Goal: Information Seeking & Learning: Learn about a topic

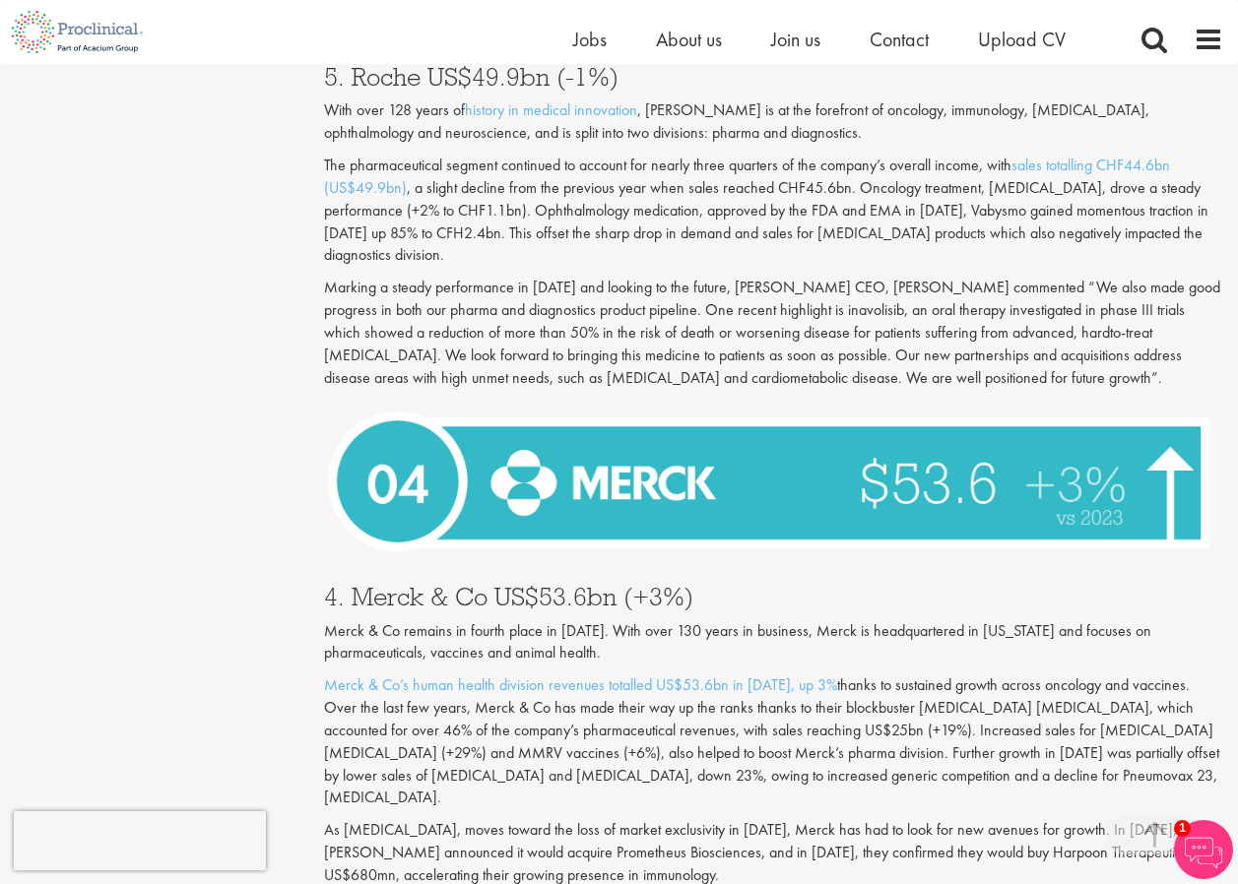
scroll to position [5021, 0]
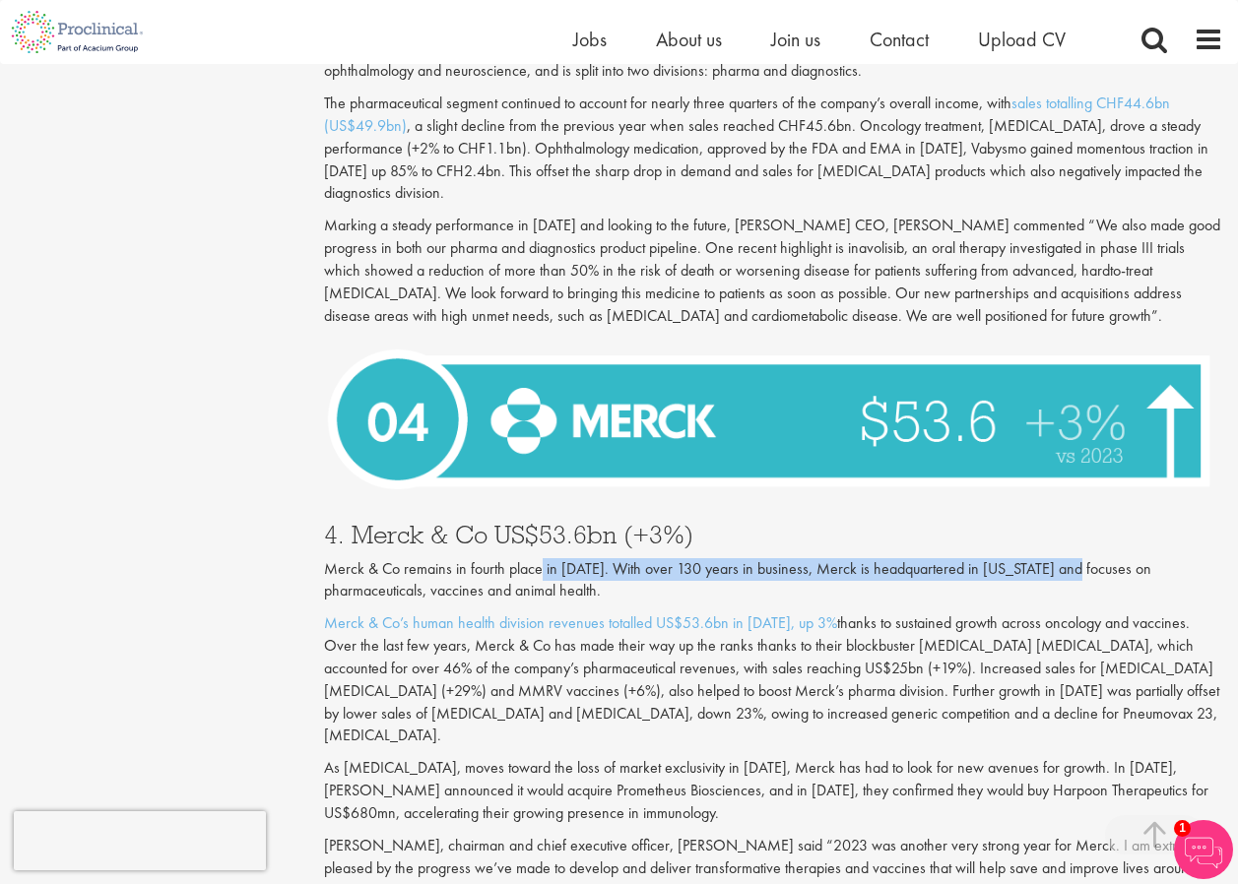
drag, startPoint x: 538, startPoint y: 526, endPoint x: 1075, endPoint y: 511, distance: 537.8
click at [1075, 511] on div "4. Merck & Co US$53.6bn (+3%) Merck & Co remains in fourth place in [DATE]. Wit…" at bounding box center [773, 752] width 928 height 500
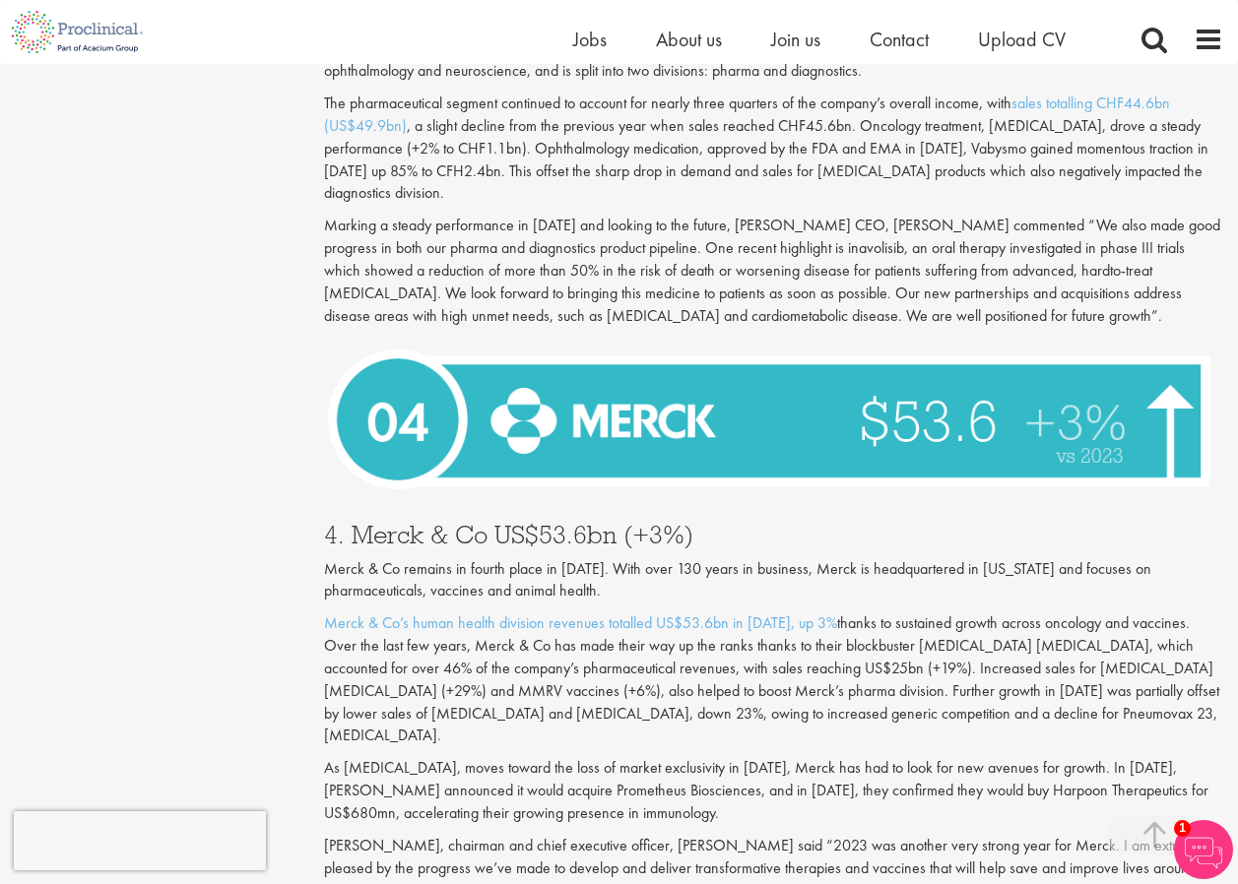
drag, startPoint x: 1075, startPoint y: 511, endPoint x: 1114, endPoint y: 513, distance: 38.4
click at [1114, 558] on p "Merck & Co remains in fourth place in [DATE]. With over 130 years in business, …" at bounding box center [773, 580] width 899 height 45
drag, startPoint x: 1141, startPoint y: 518, endPoint x: 437, endPoint y: 536, distance: 704.2
click at [437, 558] on p "Merck & Co remains in fourth place in [DATE]. With over 130 years in business, …" at bounding box center [773, 580] width 899 height 45
drag, startPoint x: 437, startPoint y: 536, endPoint x: 558, endPoint y: 551, distance: 122.1
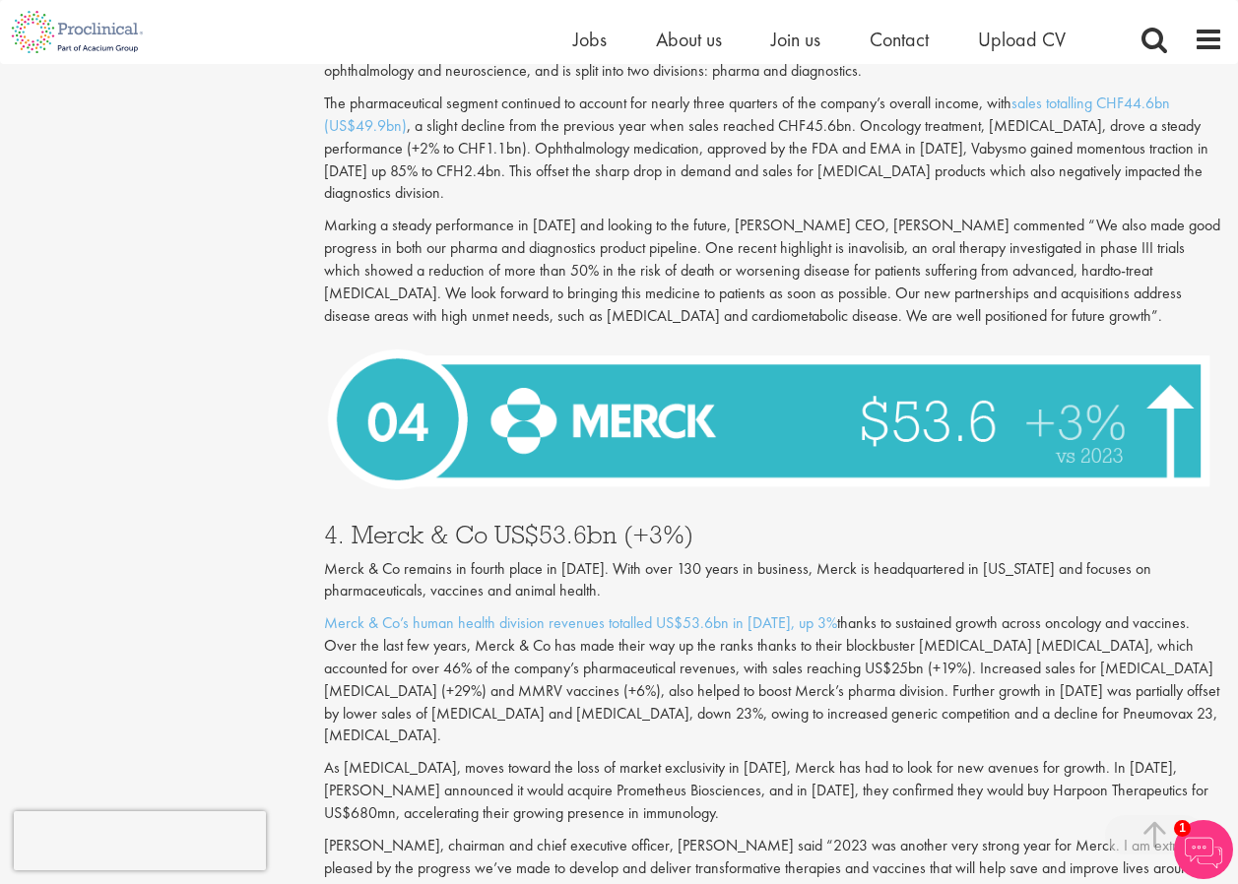
click at [550, 558] on p "Merck & Co remains in fourth place in [DATE]. With over 130 years in business, …" at bounding box center [773, 580] width 899 height 45
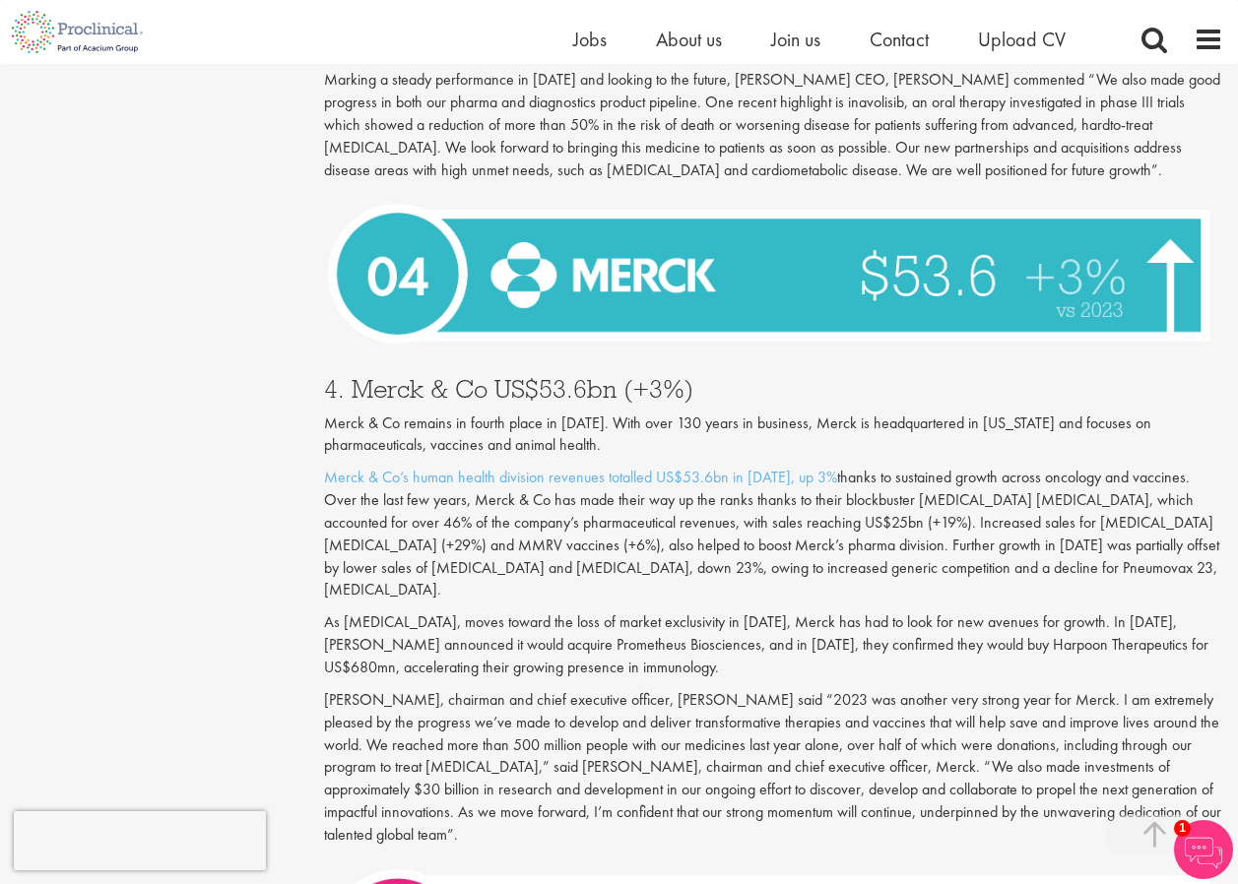
scroll to position [5317, 0]
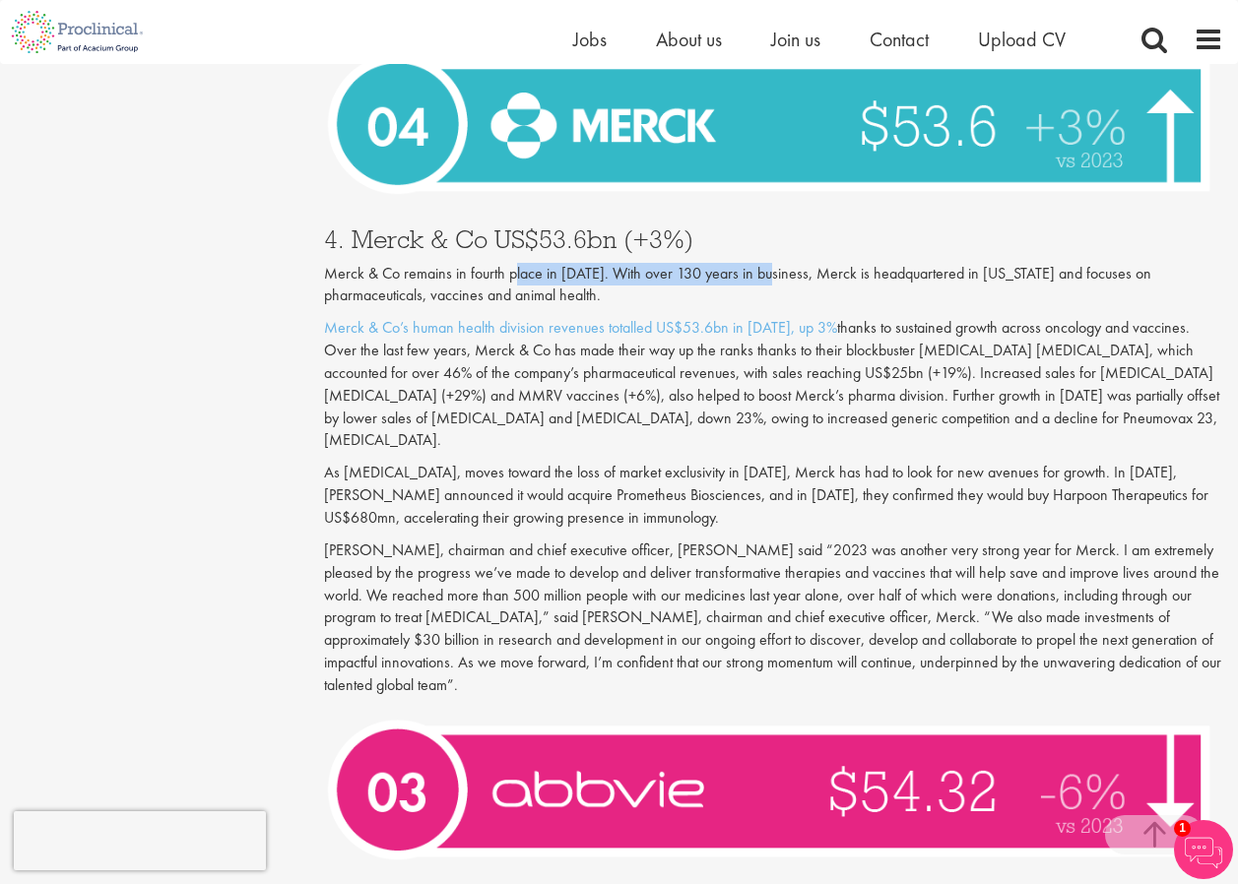
drag, startPoint x: 511, startPoint y: 227, endPoint x: 768, endPoint y: 228, distance: 257.0
click at [768, 263] on p "Merck & Co remains in fourth place in [DATE]. With over 130 years in business, …" at bounding box center [773, 285] width 899 height 45
drag, startPoint x: 768, startPoint y: 228, endPoint x: 871, endPoint y: 245, distance: 104.7
click at [870, 263] on p "Merck & Co remains in fourth place in [DATE]. With over 130 years in business, …" at bounding box center [773, 285] width 899 height 45
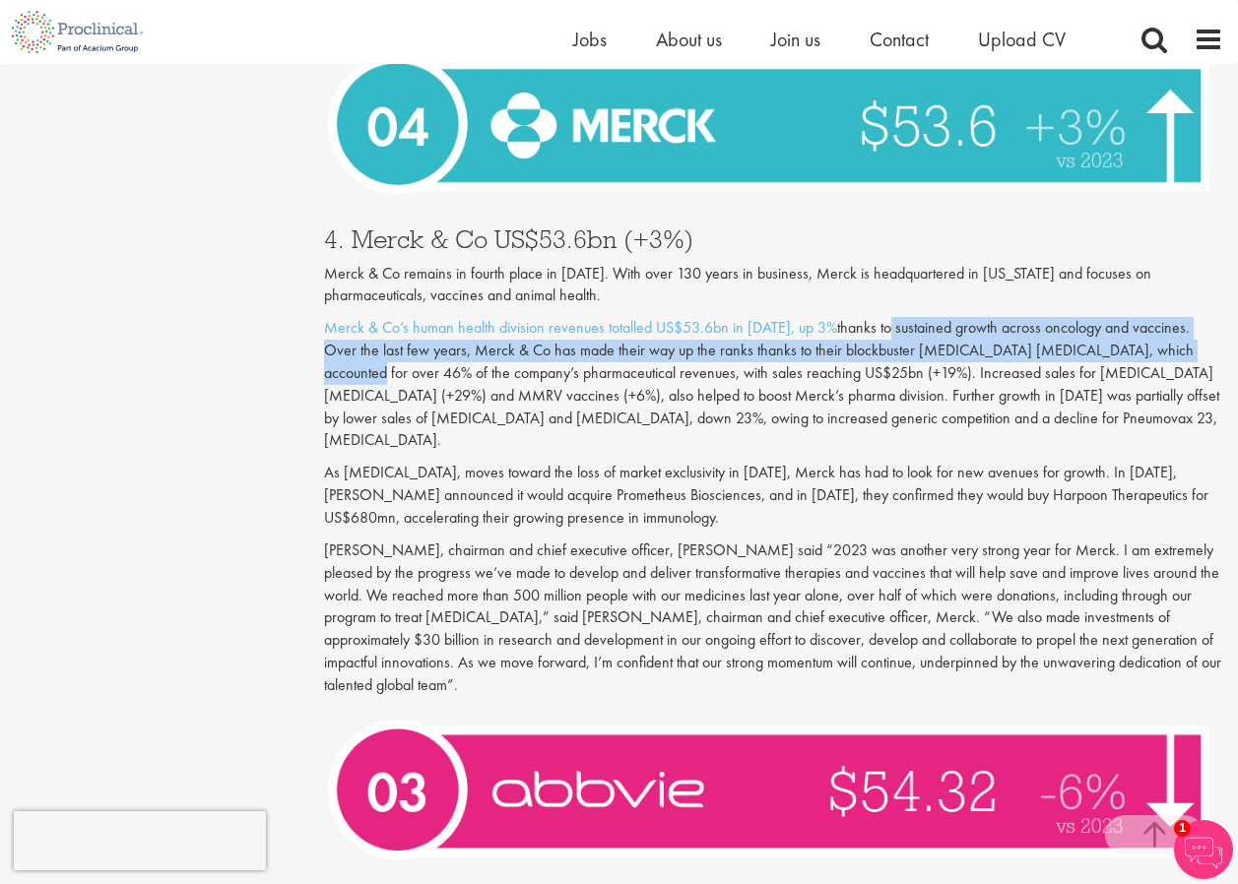
drag, startPoint x: 875, startPoint y: 288, endPoint x: 1176, endPoint y: 306, distance: 300.8
click at [1176, 317] on p "Merck & Co’s human health division revenues totalled US$53.6bn in [DATE], up 3%…" at bounding box center [773, 384] width 899 height 135
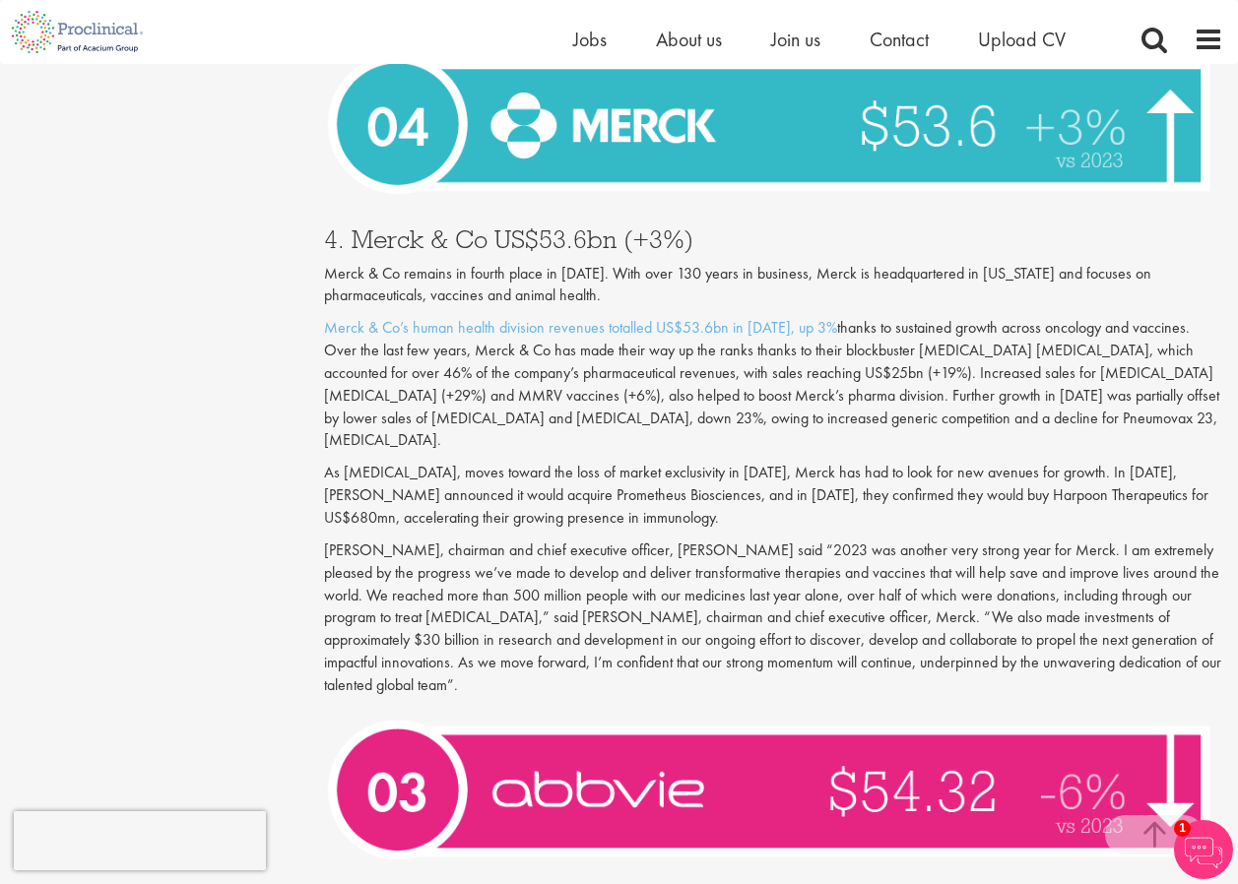
click at [565, 328] on p "Merck & Co’s human health division revenues totalled US$53.6bn in [DATE], up 3%…" at bounding box center [773, 384] width 899 height 135
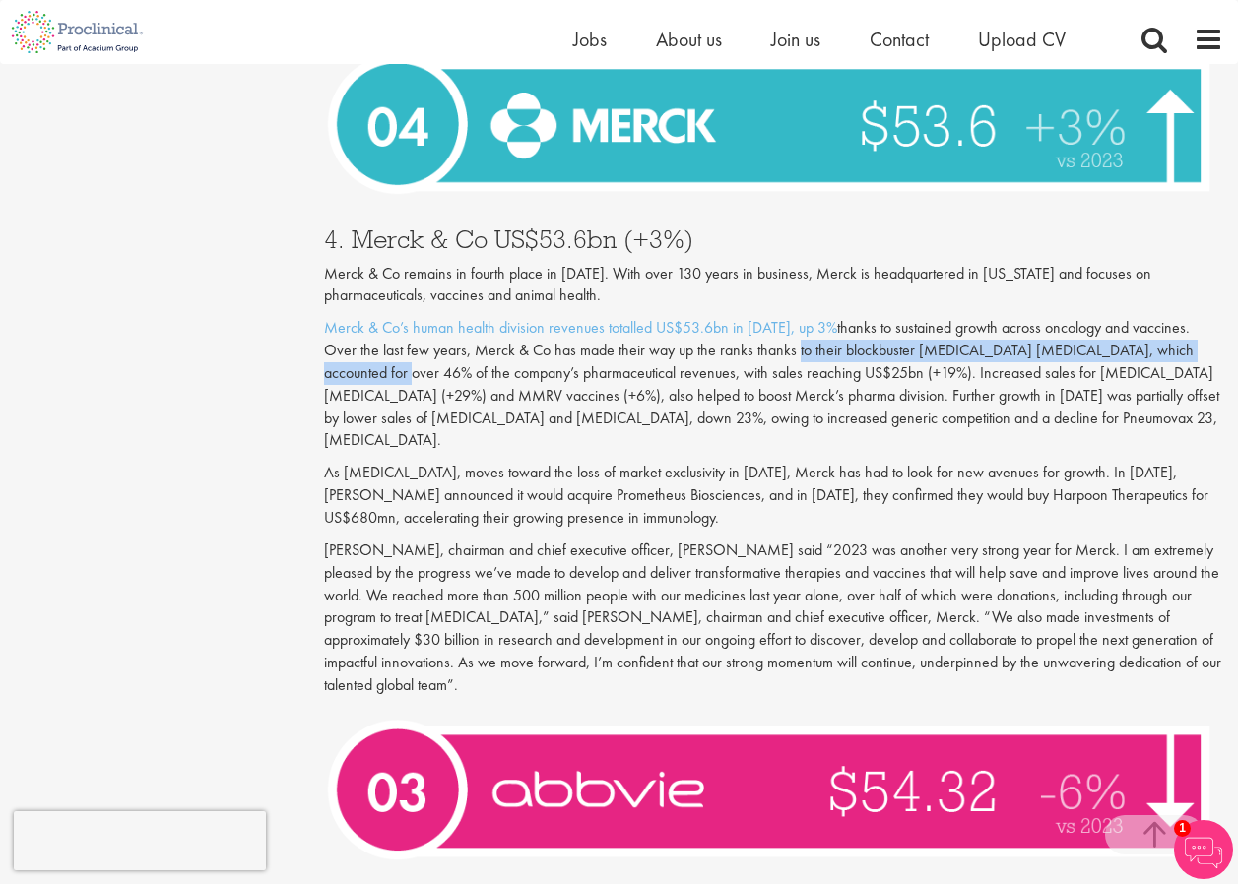
drag, startPoint x: 806, startPoint y: 309, endPoint x: 1221, endPoint y: 300, distance: 414.6
click at [1221, 317] on p "Merck & Co’s human health division revenues totalled US$53.6bn in [DATE], up 3%…" at bounding box center [773, 384] width 899 height 135
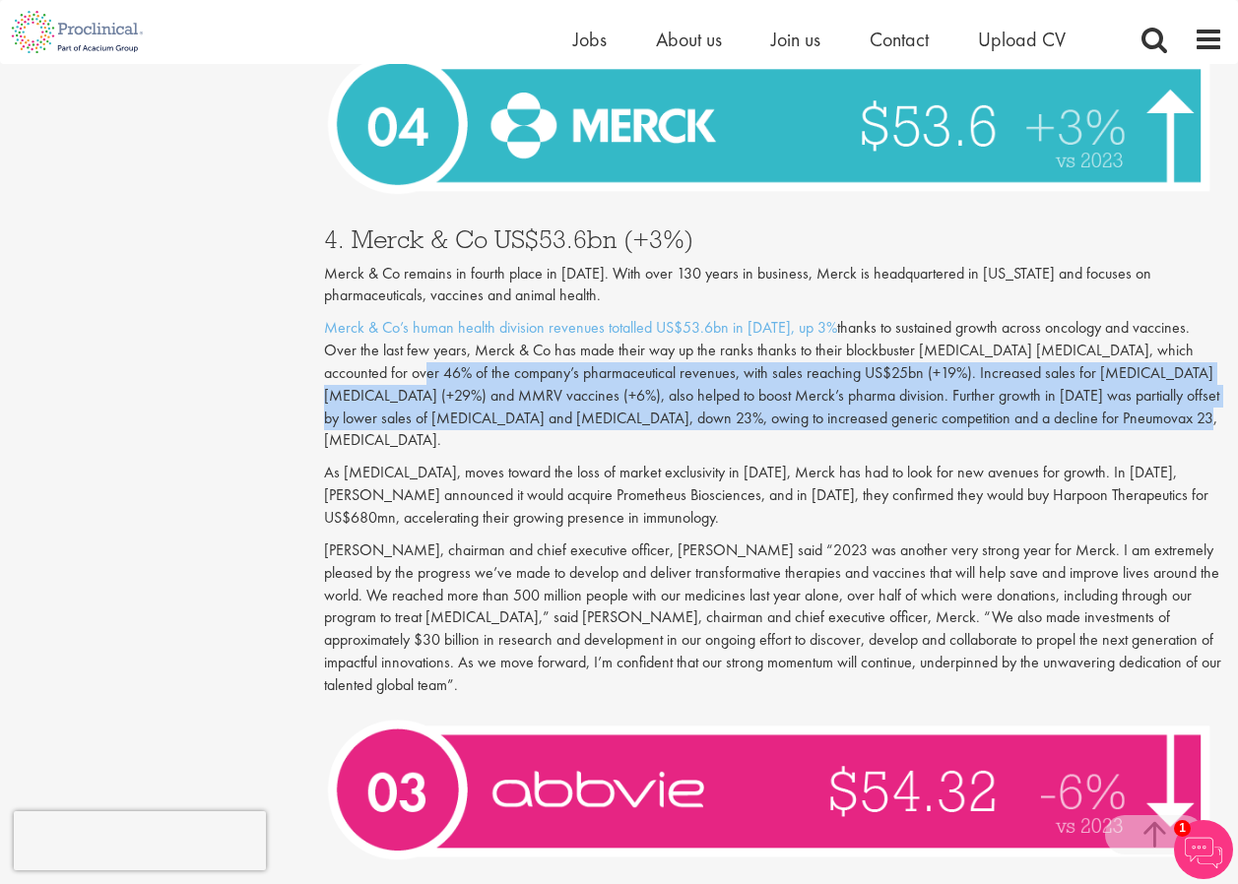
drag, startPoint x: 336, startPoint y: 324, endPoint x: 1171, endPoint y: 373, distance: 836.3
click at [1171, 373] on p "Merck & Co’s human health division revenues totalled US$53.6bn in [DATE], up 3%…" at bounding box center [773, 384] width 899 height 135
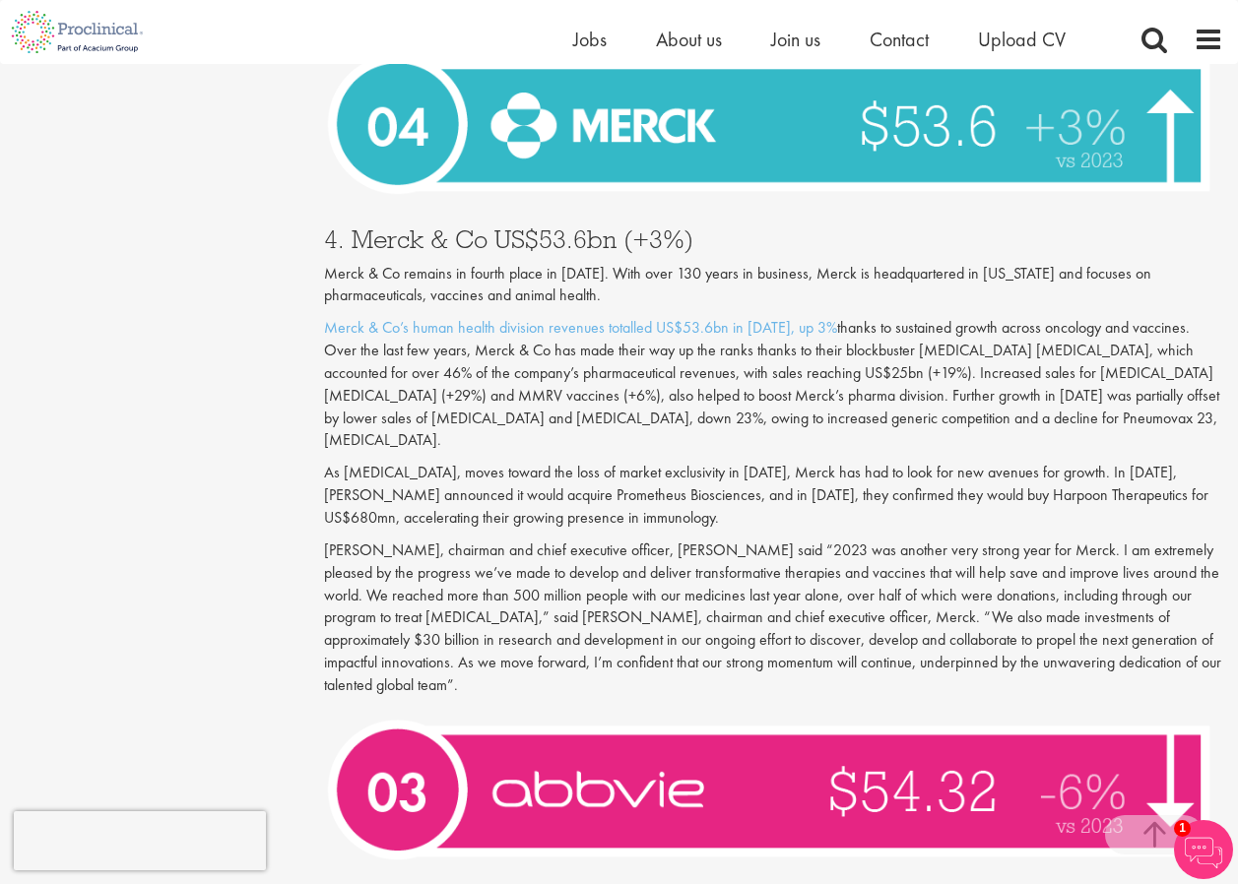
click at [522, 462] on p "As [MEDICAL_DATA], moves toward the loss of market exclusivity in [DATE], Merck…" at bounding box center [773, 496] width 899 height 68
drag, startPoint x: 390, startPoint y: 417, endPoint x: 1018, endPoint y: 401, distance: 628.4
click at [1018, 462] on p "As [MEDICAL_DATA], moves toward the loss of market exclusivity in [DATE], Merck…" at bounding box center [773, 496] width 899 height 68
drag, startPoint x: 1018, startPoint y: 401, endPoint x: 759, endPoint y: 411, distance: 259.1
click at [759, 462] on p "As [MEDICAL_DATA], moves toward the loss of market exclusivity in [DATE], Merck…" at bounding box center [773, 496] width 899 height 68
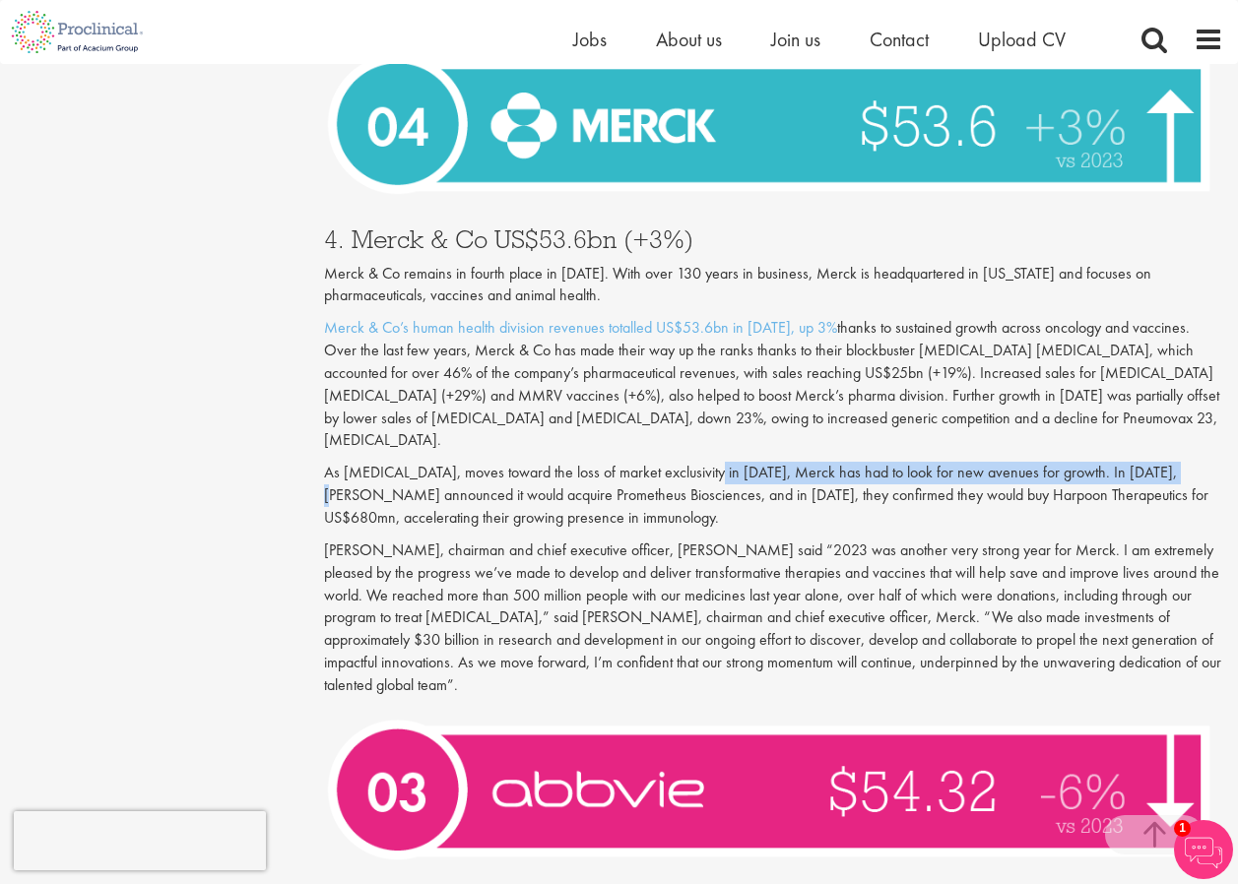
drag, startPoint x: 708, startPoint y: 411, endPoint x: 1175, endPoint y: 402, distance: 466.8
click at [1175, 462] on p "As [MEDICAL_DATA], moves toward the loss of market exclusivity in [DATE], Merck…" at bounding box center [773, 496] width 899 height 68
click at [413, 462] on p "As [MEDICAL_DATA], moves toward the loss of market exclusivity in [DATE], Merck…" at bounding box center [773, 496] width 899 height 68
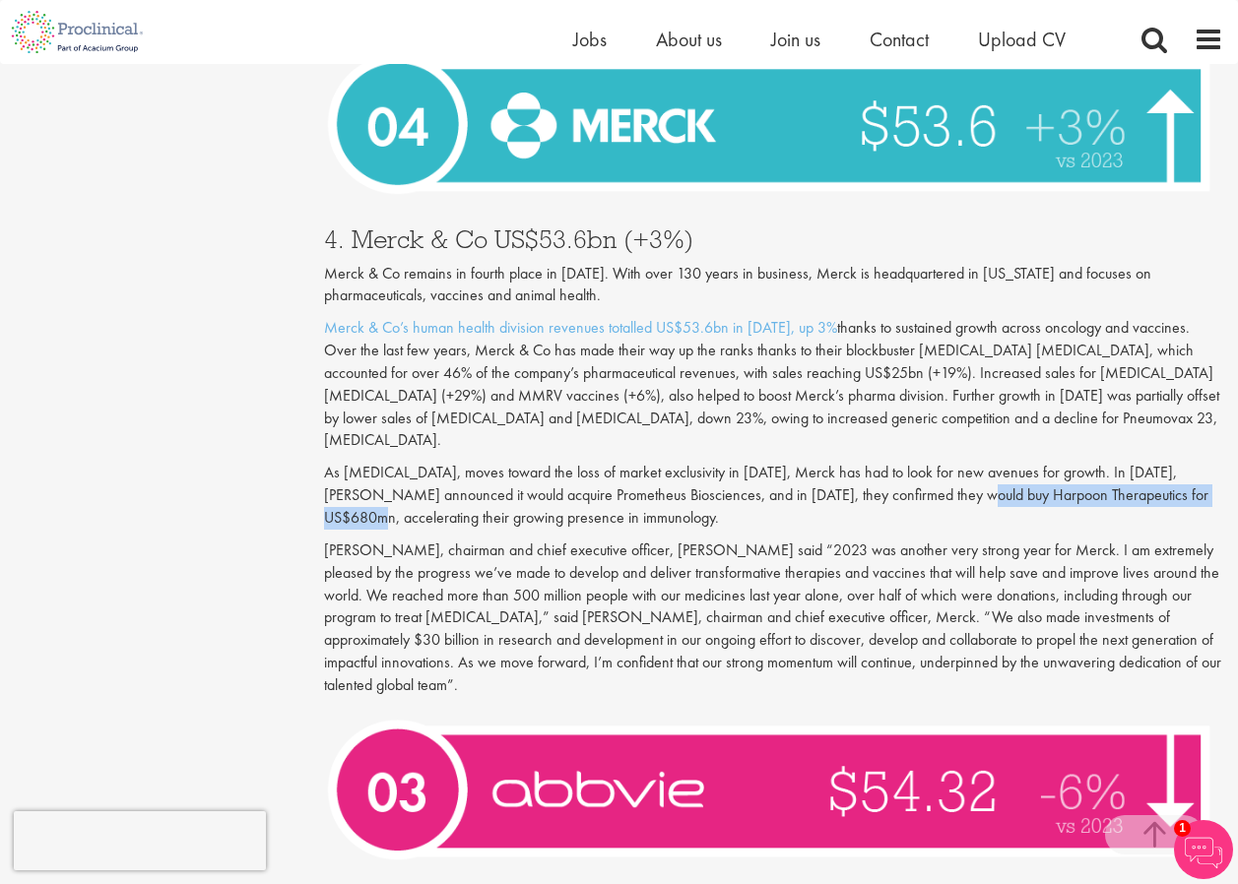
drag, startPoint x: 393, startPoint y: 441, endPoint x: 966, endPoint y: 419, distance: 573.4
click at [966, 462] on p "As [MEDICAL_DATA], moves toward the loss of market exclusivity in [DATE], Merck…" at bounding box center [773, 496] width 899 height 68
drag, startPoint x: 966, startPoint y: 419, endPoint x: 877, endPoint y: 414, distance: 88.7
click at [878, 462] on p "As [MEDICAL_DATA], moves toward the loss of market exclusivity in [DATE], Merck…" at bounding box center [773, 496] width 899 height 68
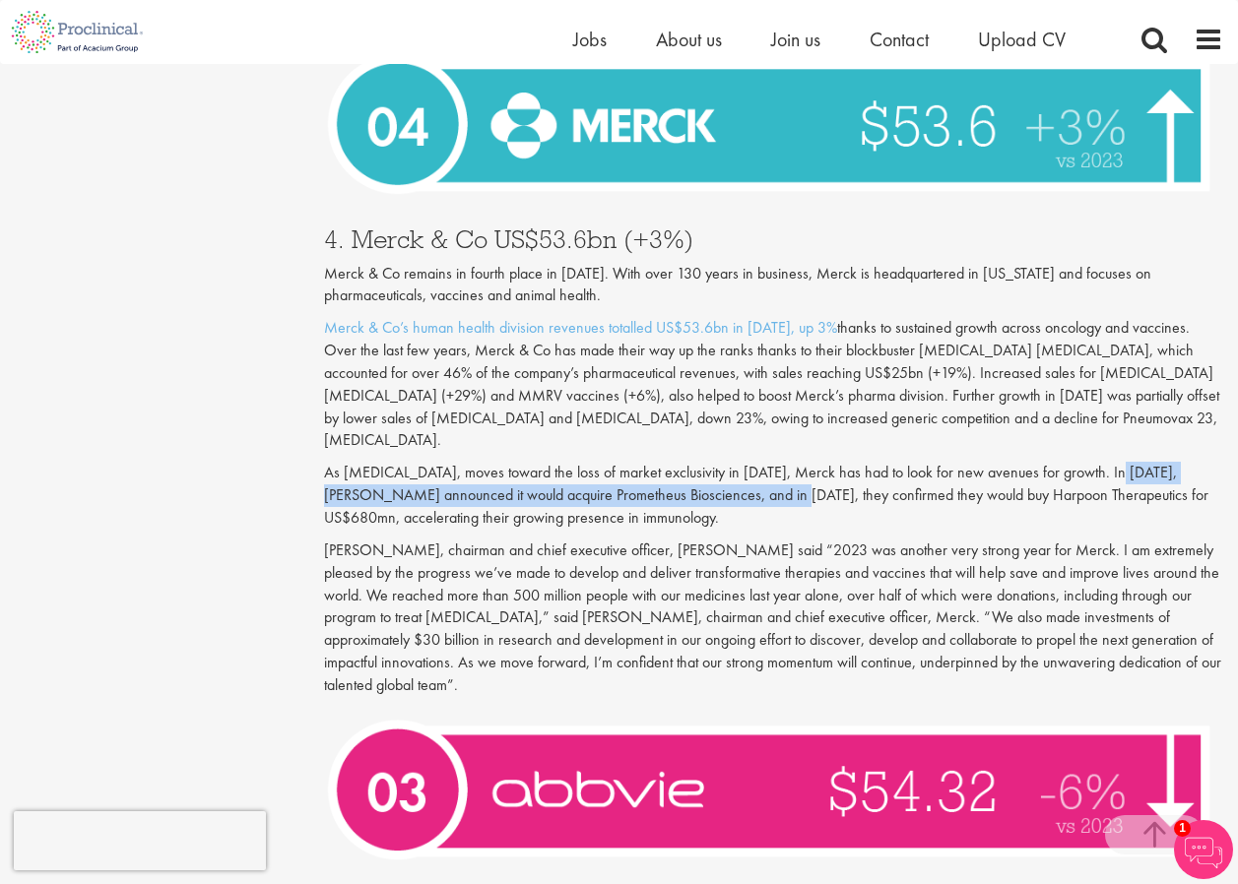
drag, startPoint x: 767, startPoint y: 426, endPoint x: 1098, endPoint y: 414, distance: 331.0
click at [1098, 462] on p "As [MEDICAL_DATA], moves toward the loss of market exclusivity in [DATE], Merck…" at bounding box center [773, 496] width 899 height 68
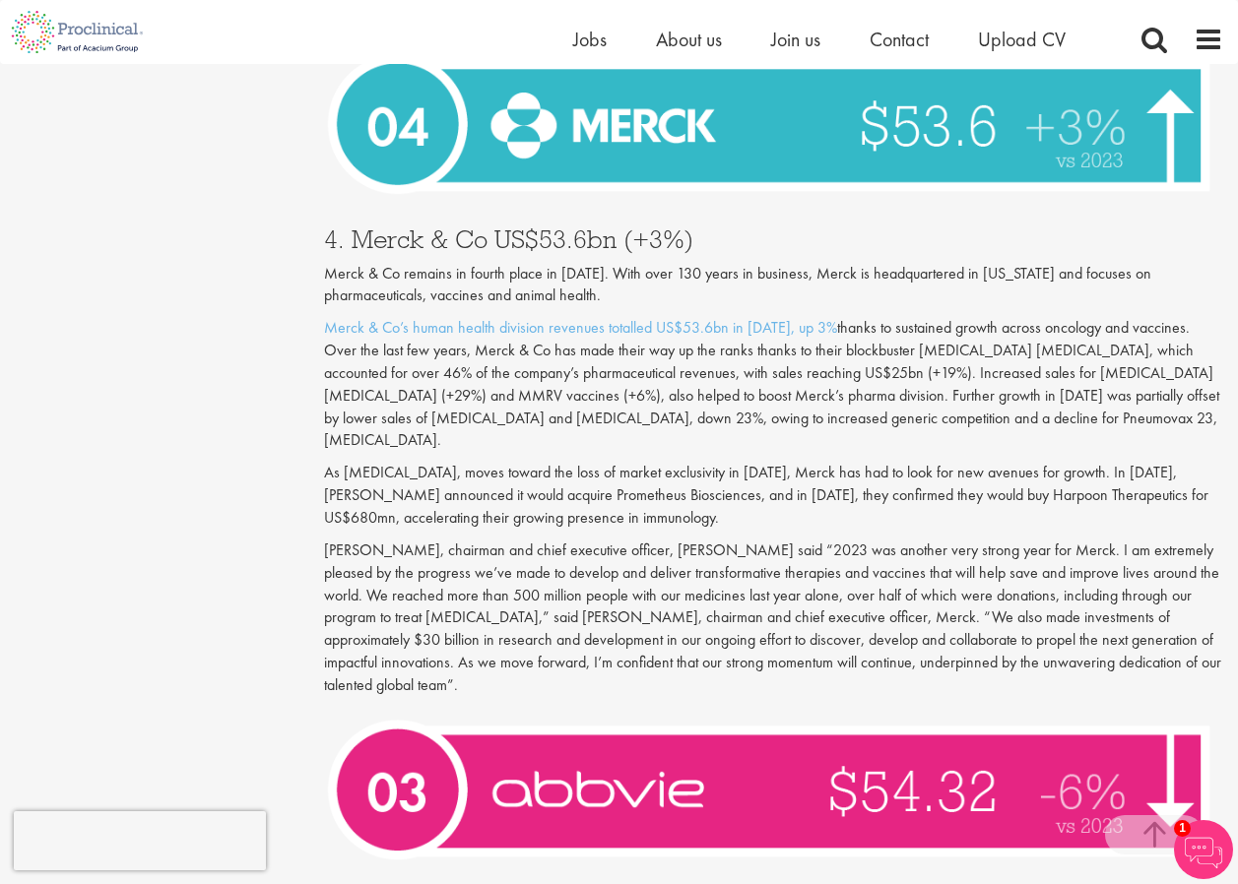
click at [639, 462] on p "As [MEDICAL_DATA], moves toward the loss of market exclusivity in [DATE], Merck…" at bounding box center [773, 496] width 899 height 68
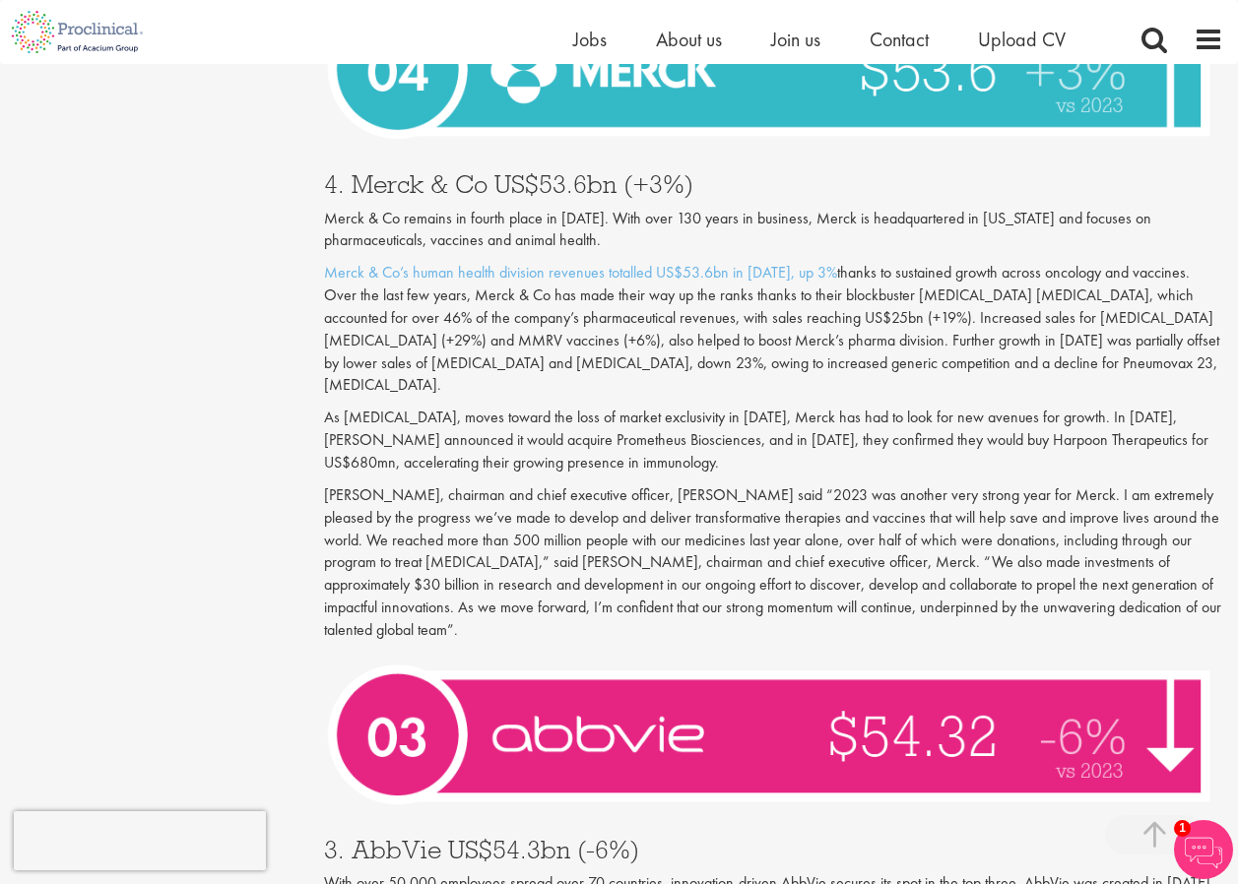
scroll to position [5415, 0]
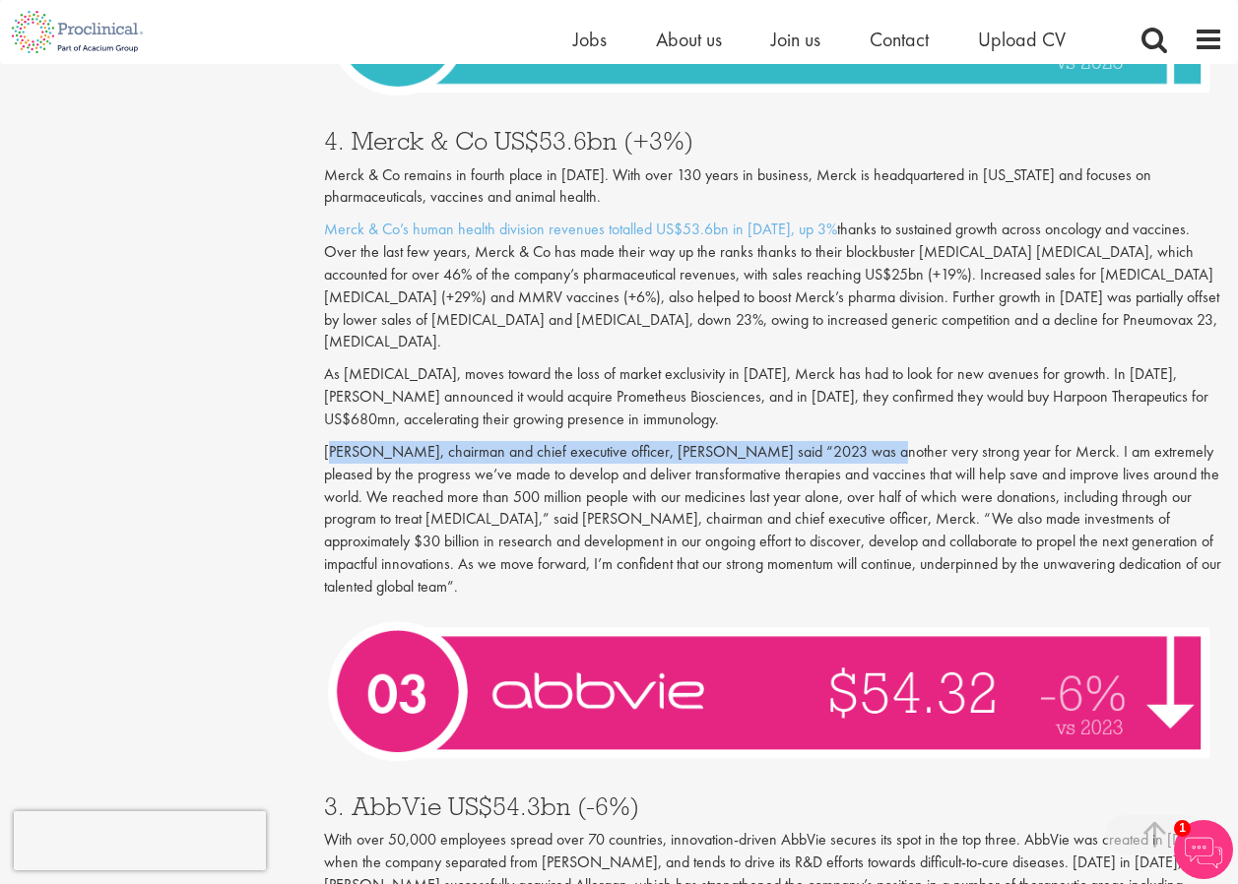
drag, startPoint x: 329, startPoint y: 386, endPoint x: 851, endPoint y: 387, distance: 521.8
click at [851, 441] on p "[PERSON_NAME], chairman and chief executive officer, [PERSON_NAME] said “2023 w…" at bounding box center [773, 520] width 899 height 158
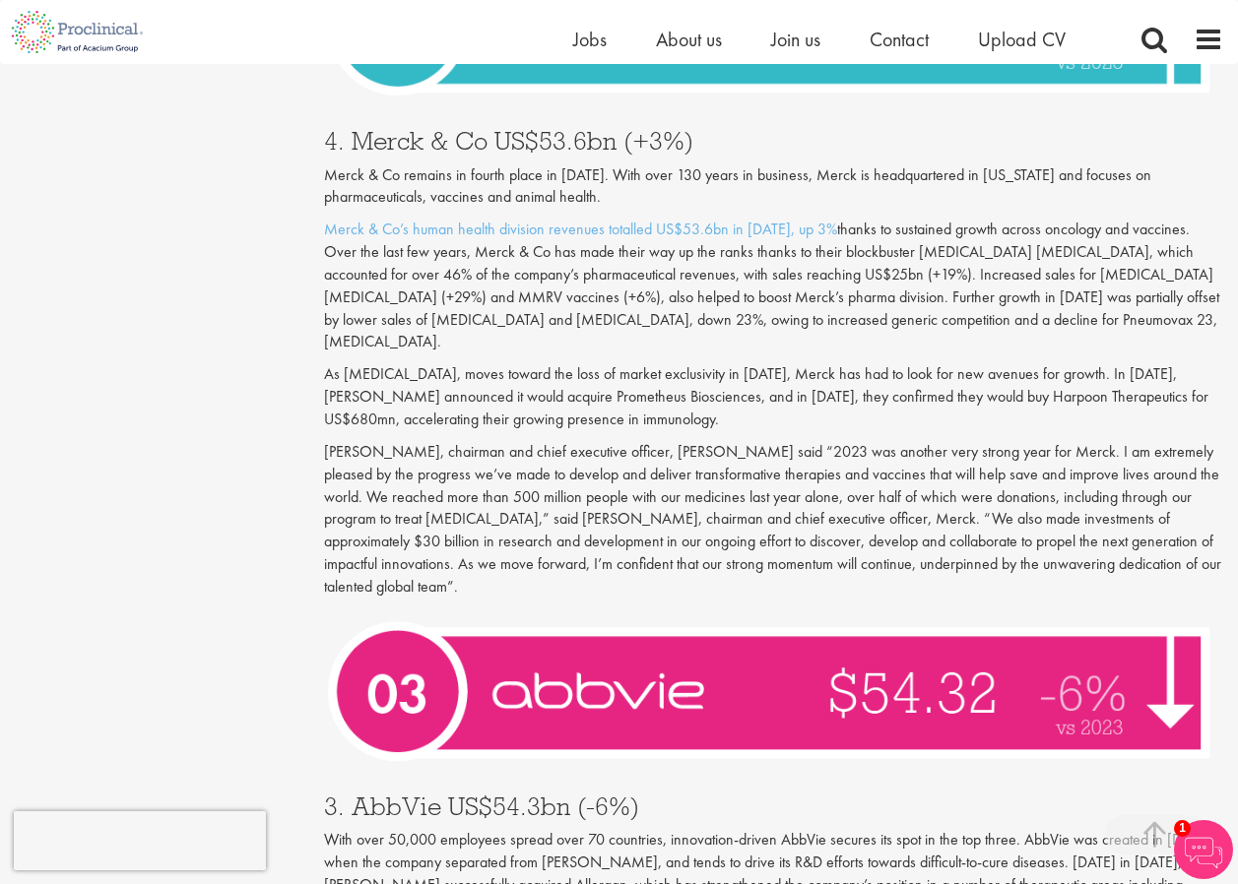
drag, startPoint x: 851, startPoint y: 387, endPoint x: 927, endPoint y: 379, distance: 77.2
click at [916, 441] on p "[PERSON_NAME], chairman and chief executive officer, [PERSON_NAME] said “2023 w…" at bounding box center [773, 520] width 899 height 158
drag, startPoint x: 953, startPoint y: 379, endPoint x: 726, endPoint y: 380, distance: 227.4
click at [726, 441] on p "[PERSON_NAME], chairman and chief executive officer, [PERSON_NAME] said “2023 w…" at bounding box center [773, 520] width 899 height 158
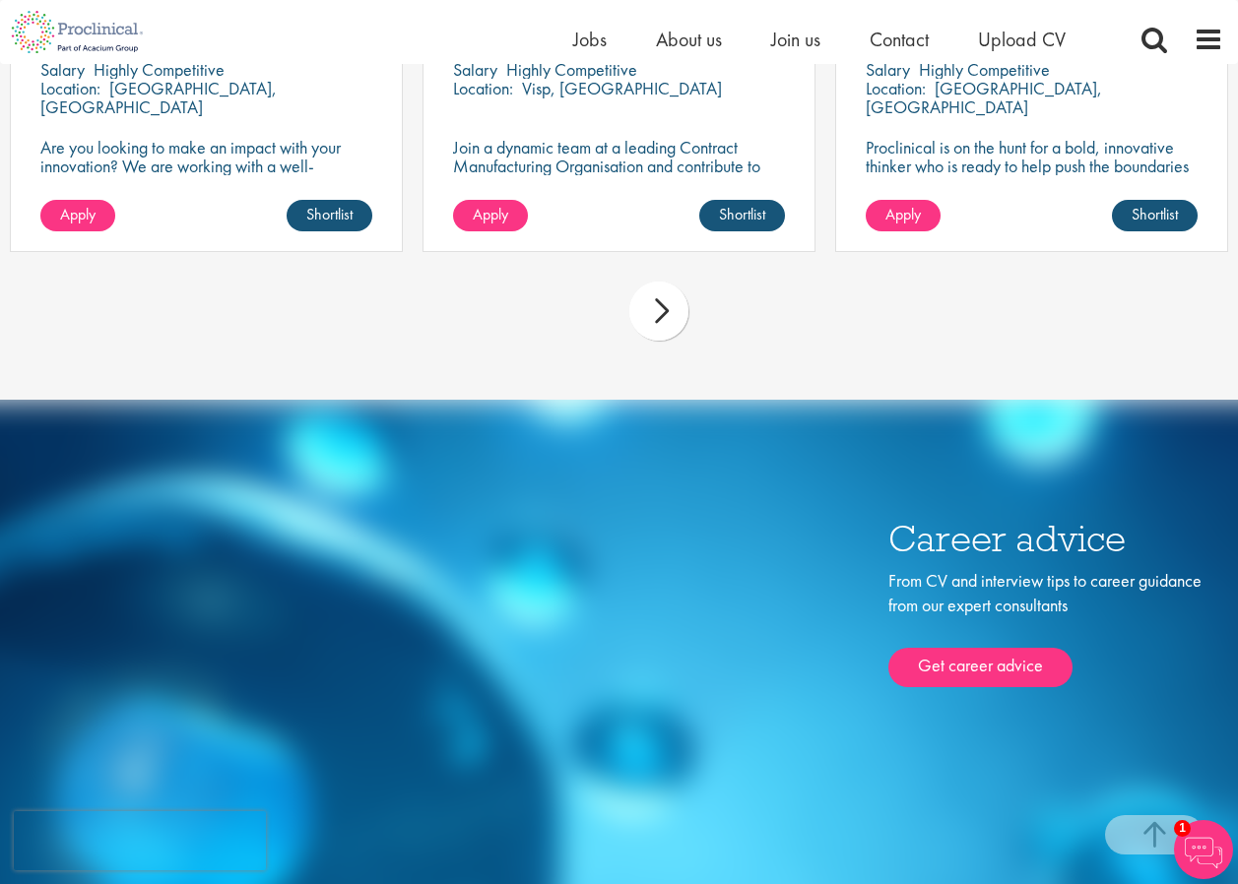
scroll to position [9062, 0]
